Goal: Transaction & Acquisition: Purchase product/service

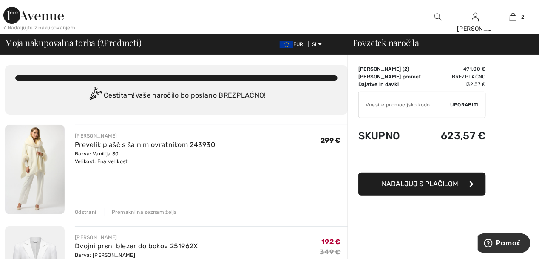
click at [87, 214] on div "Odstrani" at bounding box center [85, 212] width 21 height 8
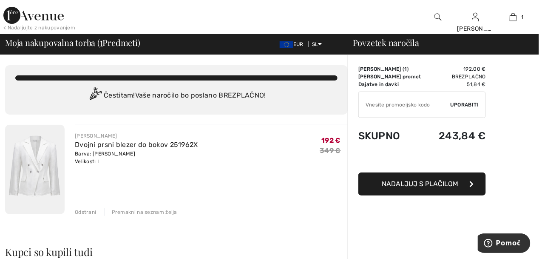
click at [87, 215] on div "Odstrani" at bounding box center [85, 212] width 21 height 8
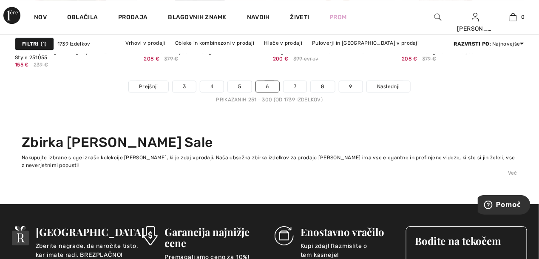
scroll to position [3530, 0]
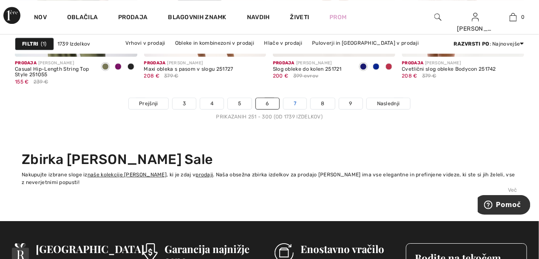
click at [295, 105] on link "7" at bounding box center [295, 103] width 23 height 11
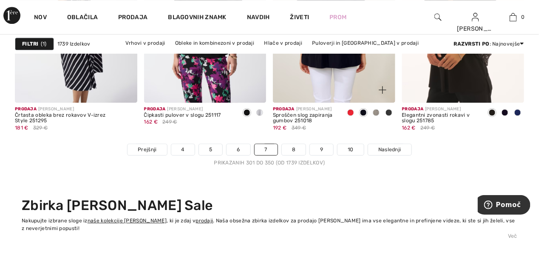
scroll to position [3487, 0]
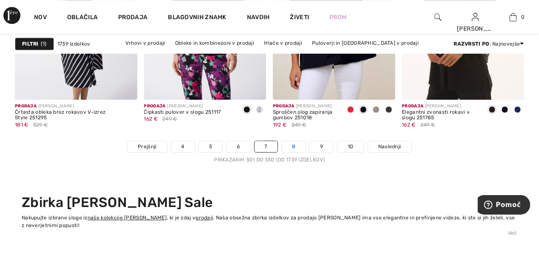
click at [295, 145] on link "8" at bounding box center [294, 146] width 24 height 11
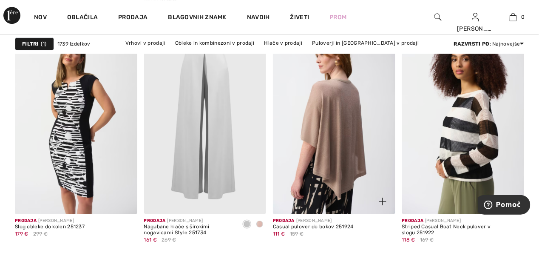
scroll to position [807, 0]
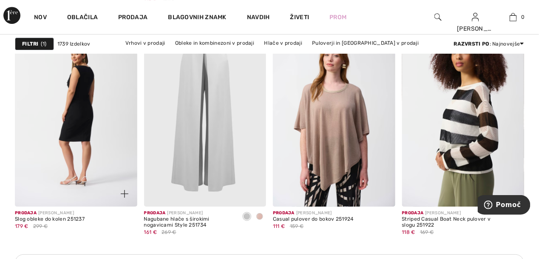
click at [81, 125] on img at bounding box center [76, 114] width 122 height 183
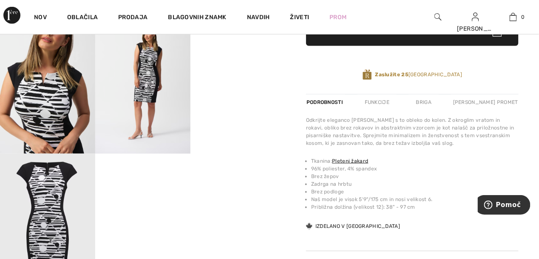
scroll to position [255, 0]
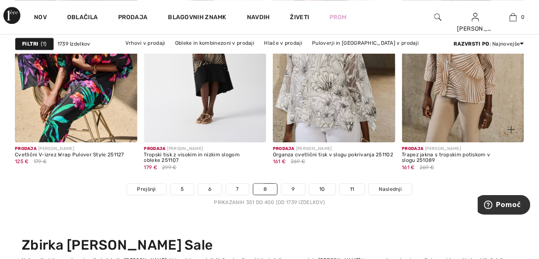
scroll to position [3486, 0]
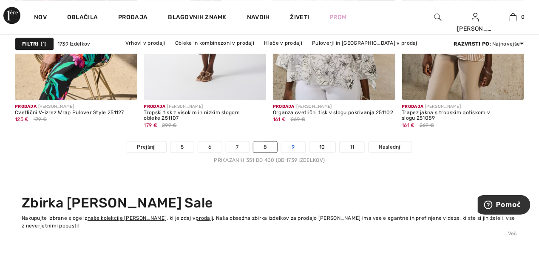
click at [293, 146] on link "9" at bounding box center [292, 146] width 23 height 11
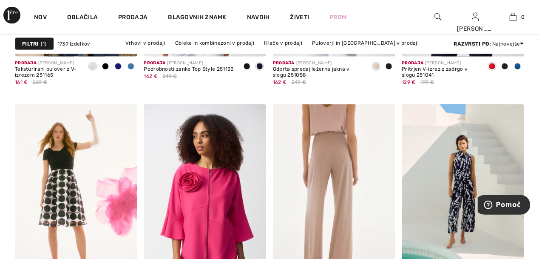
scroll to position [1360, 0]
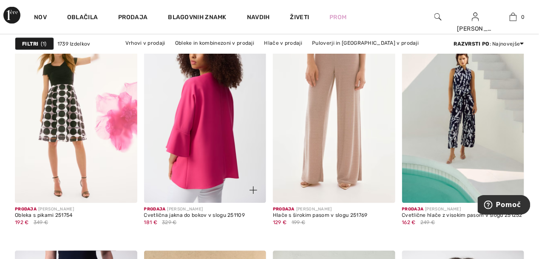
click at [206, 121] on img at bounding box center [205, 111] width 122 height 183
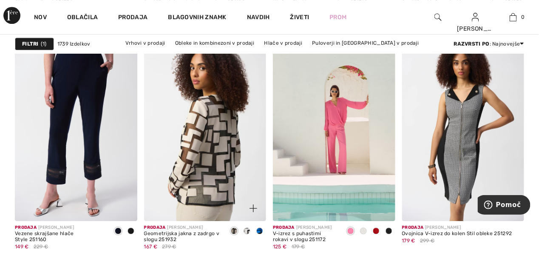
scroll to position [1616, 0]
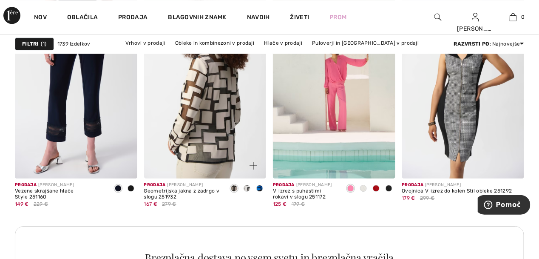
click at [216, 145] on img at bounding box center [205, 86] width 122 height 183
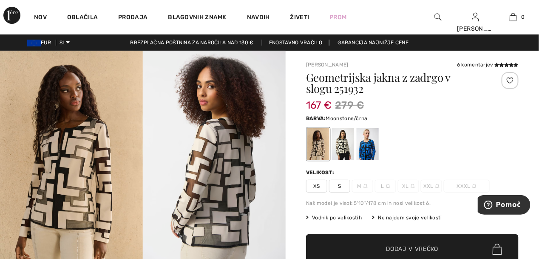
drag, startPoint x: 0, startPoint y: 0, endPoint x: 341, endPoint y: 152, distance: 373.8
click at [341, 152] on div at bounding box center [343, 144] width 22 height 32
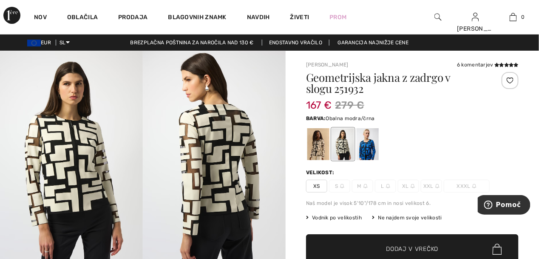
click at [365, 150] on div at bounding box center [368, 144] width 22 height 32
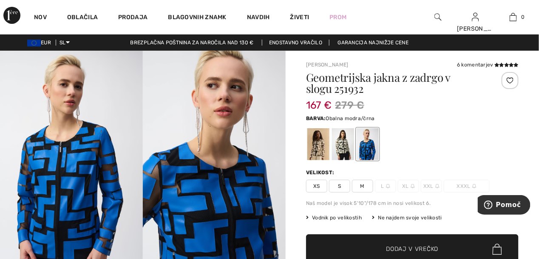
scroll to position [127, 0]
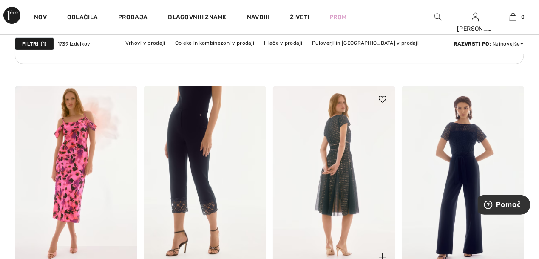
scroll to position [2806, 0]
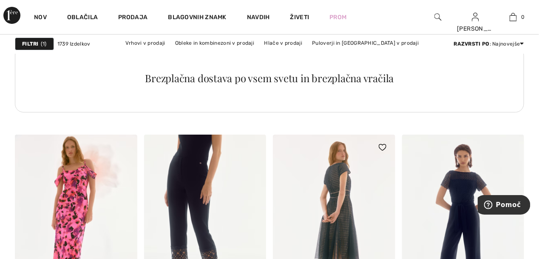
click at [345, 217] on img at bounding box center [334, 225] width 122 height 183
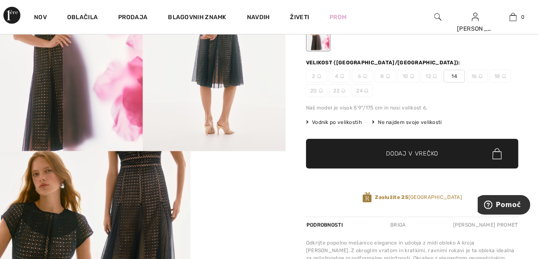
scroll to position [127, 0]
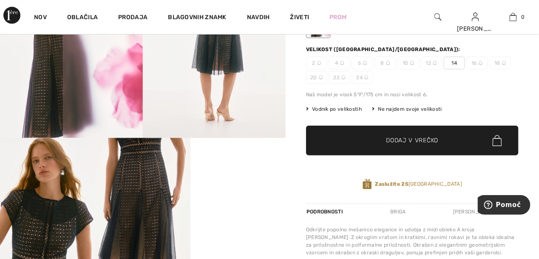
click at [245, 185] on video "Vaš brskalnik ne podpira video oznake." at bounding box center [237, 162] width 95 height 48
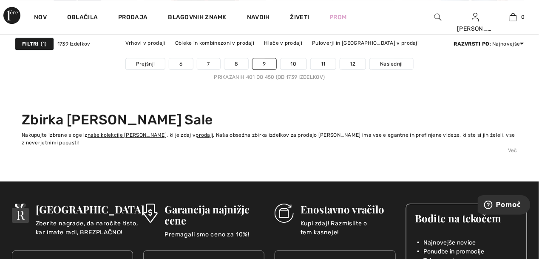
scroll to position [3572, 0]
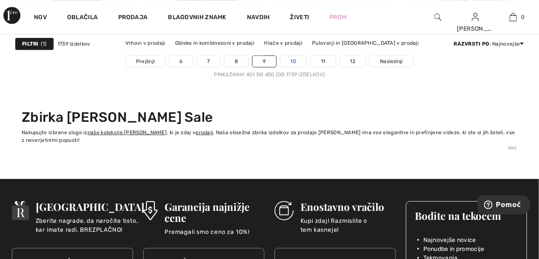
click at [294, 61] on link "10" at bounding box center [294, 61] width 26 height 11
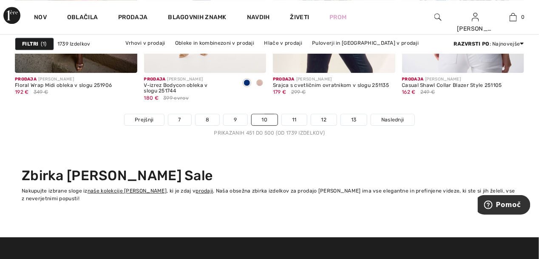
scroll to position [3529, 0]
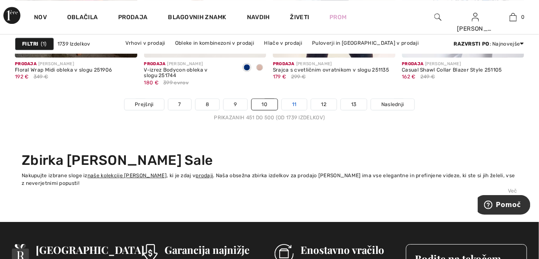
click at [293, 104] on link "11" at bounding box center [294, 104] width 25 height 11
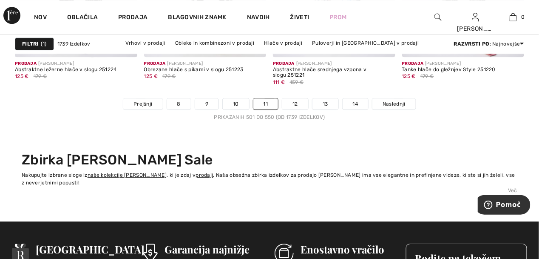
scroll to position [3529, 0]
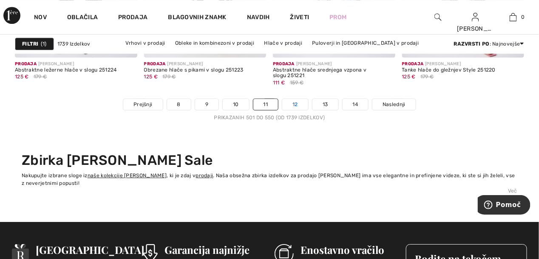
click at [296, 104] on link "12" at bounding box center [295, 104] width 26 height 11
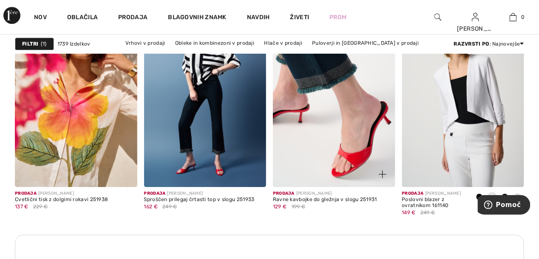
scroll to position [2636, 0]
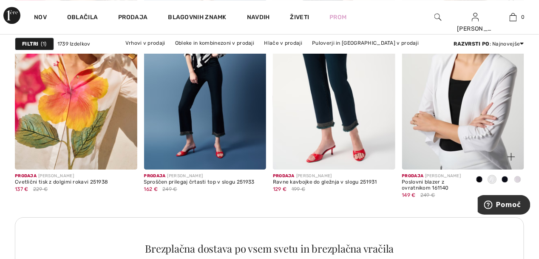
click at [449, 108] on img at bounding box center [463, 77] width 122 height 183
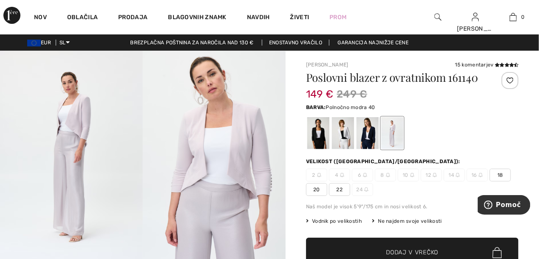
click at [368, 134] on div at bounding box center [368, 133] width 22 height 32
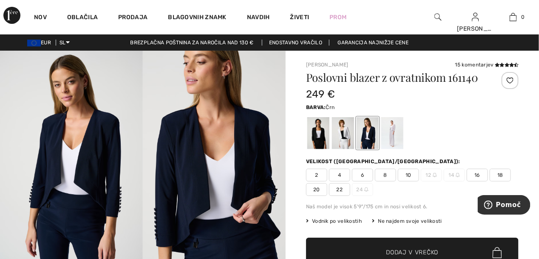
click at [316, 138] on div at bounding box center [318, 133] width 22 height 32
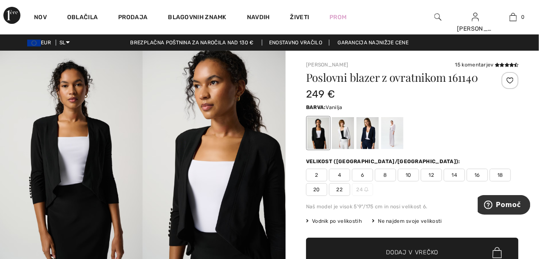
click at [347, 138] on div at bounding box center [343, 133] width 22 height 32
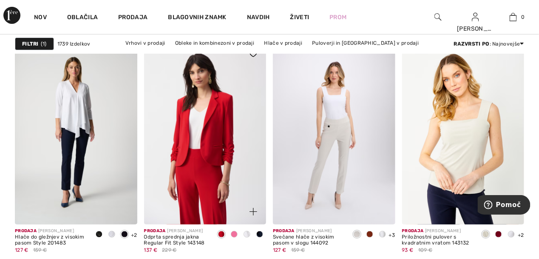
scroll to position [2891, 0]
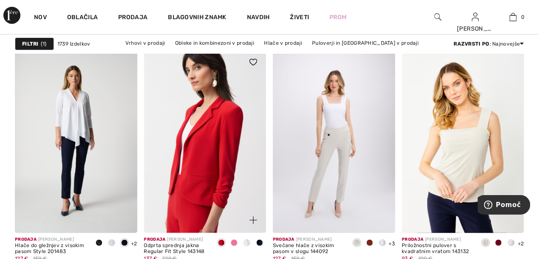
click at [212, 145] on img at bounding box center [205, 140] width 122 height 183
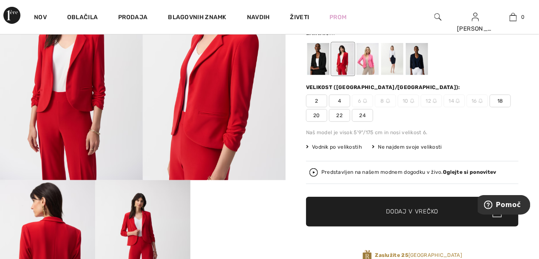
click at [323, 62] on div at bounding box center [318, 59] width 22 height 32
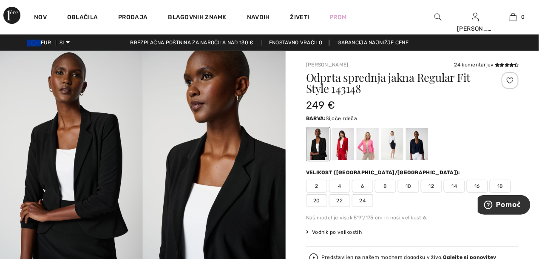
click at [343, 149] on div at bounding box center [343, 144] width 22 height 32
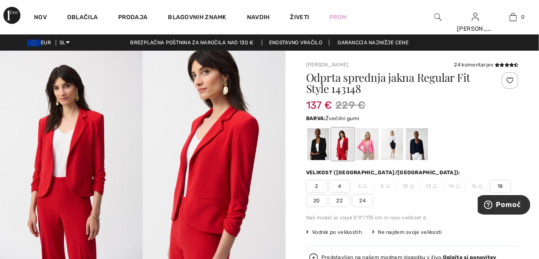
click at [360, 146] on div at bounding box center [368, 144] width 22 height 32
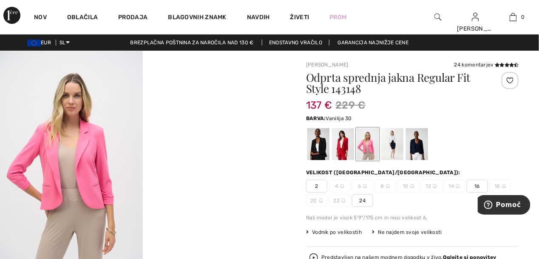
click at [391, 144] on div at bounding box center [392, 144] width 22 height 32
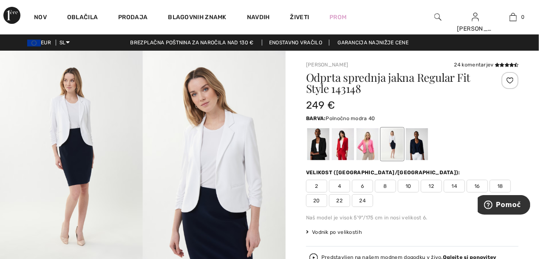
click at [421, 145] on div at bounding box center [417, 144] width 22 height 32
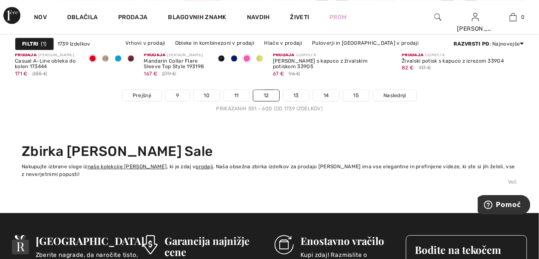
scroll to position [3444, 0]
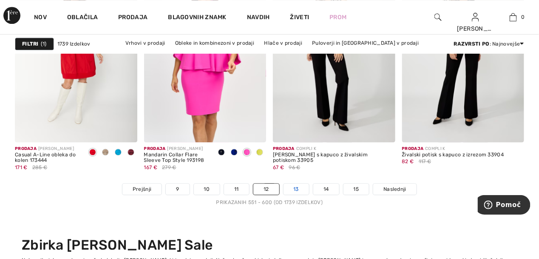
click at [298, 192] on link "13" at bounding box center [297, 188] width 26 height 11
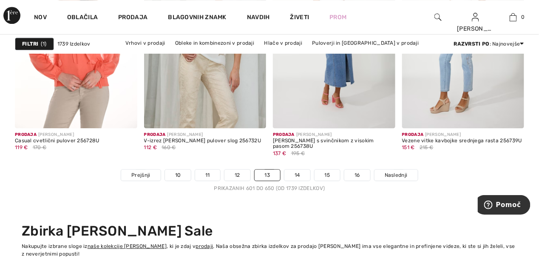
scroll to position [3444, 0]
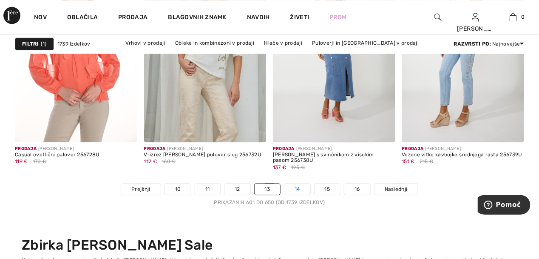
click at [300, 191] on link "14" at bounding box center [297, 188] width 26 height 11
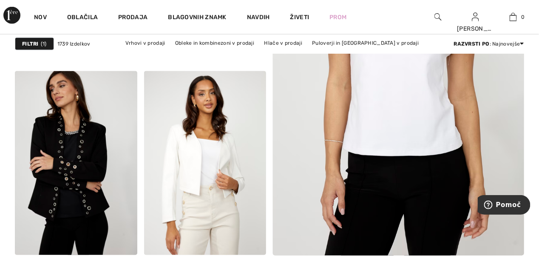
scroll to position [340, 0]
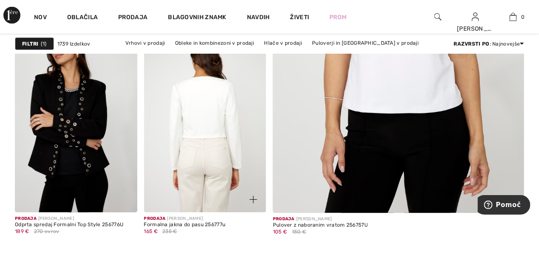
click at [199, 111] on img at bounding box center [205, 119] width 122 height 183
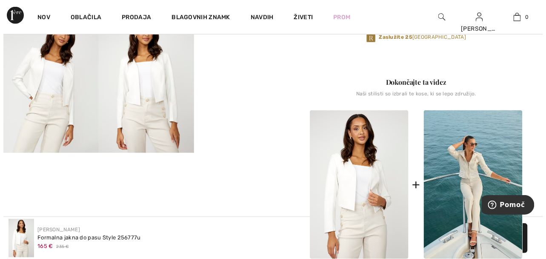
scroll to position [213, 0]
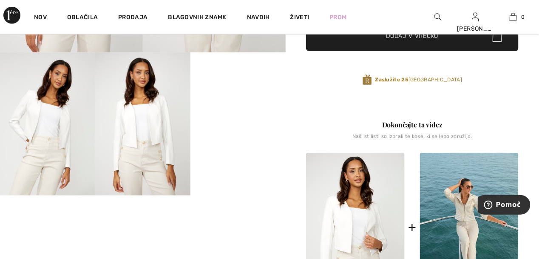
click at [139, 124] on img at bounding box center [142, 123] width 95 height 143
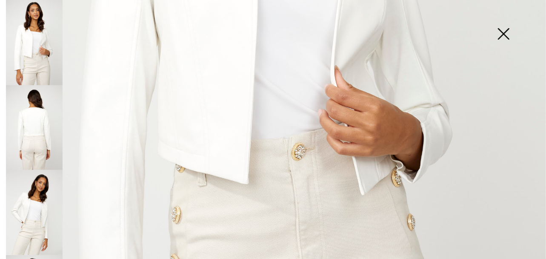
scroll to position [297, 0]
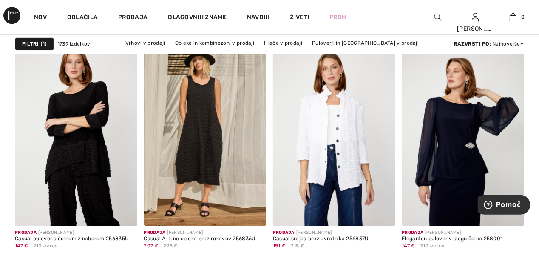
scroll to position [1573, 0]
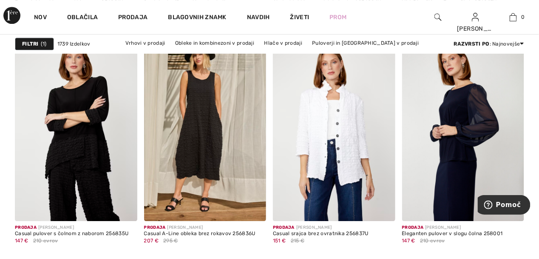
click at [466, 136] on img at bounding box center [463, 128] width 122 height 183
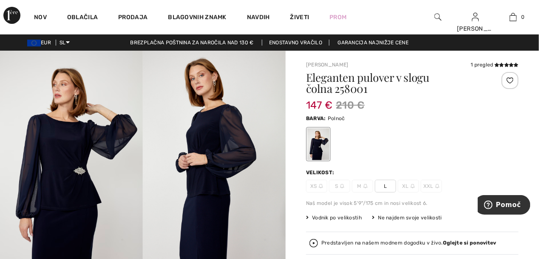
click at [220, 159] on img at bounding box center [214, 158] width 143 height 214
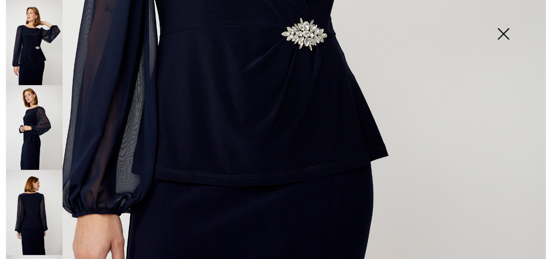
scroll to position [425, 0]
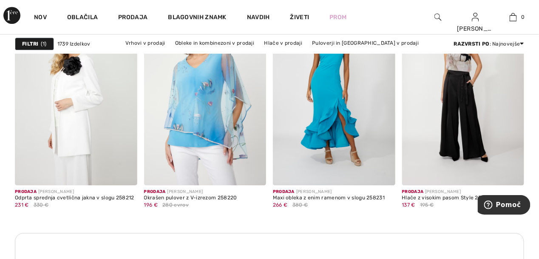
scroll to position [2594, 0]
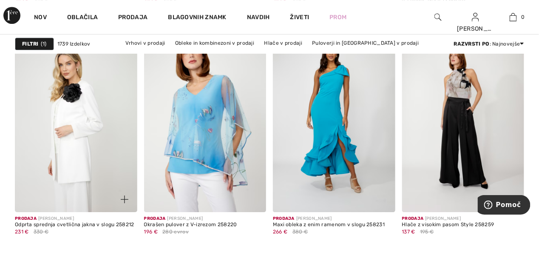
click at [78, 121] on img at bounding box center [76, 119] width 122 height 183
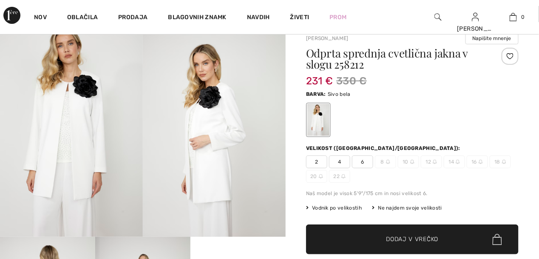
scroll to position [43, 0]
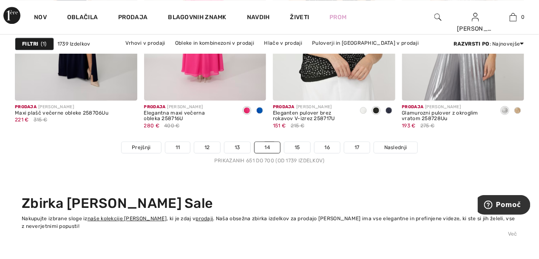
scroll to position [3487, 0]
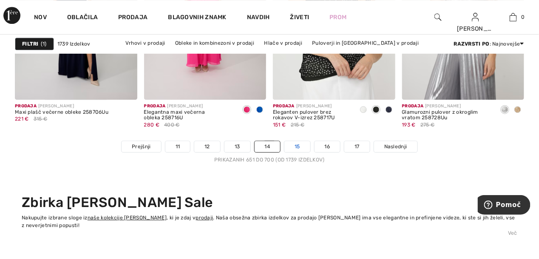
click at [300, 150] on link "15" at bounding box center [297, 146] width 26 height 11
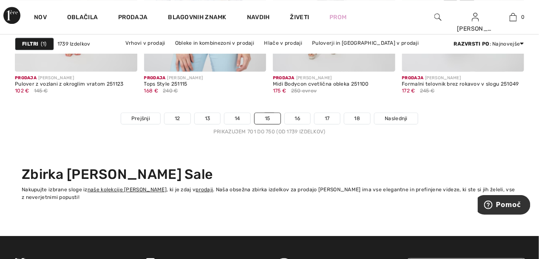
scroll to position [3444, 0]
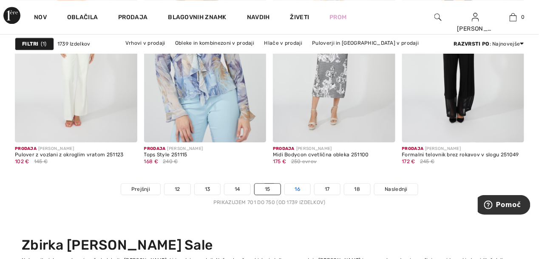
click at [300, 192] on link "16" at bounding box center [298, 188] width 26 height 11
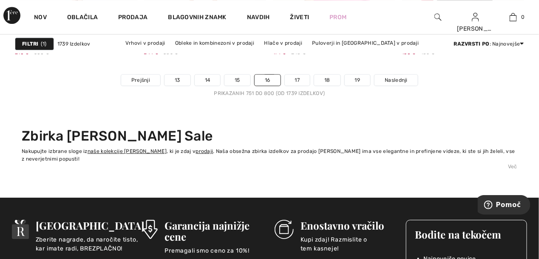
scroll to position [3572, 0]
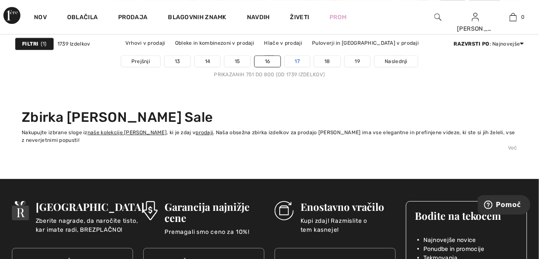
click at [299, 63] on link "17" at bounding box center [298, 61] width 26 height 11
